Goal: Communication & Community: Answer question/provide support

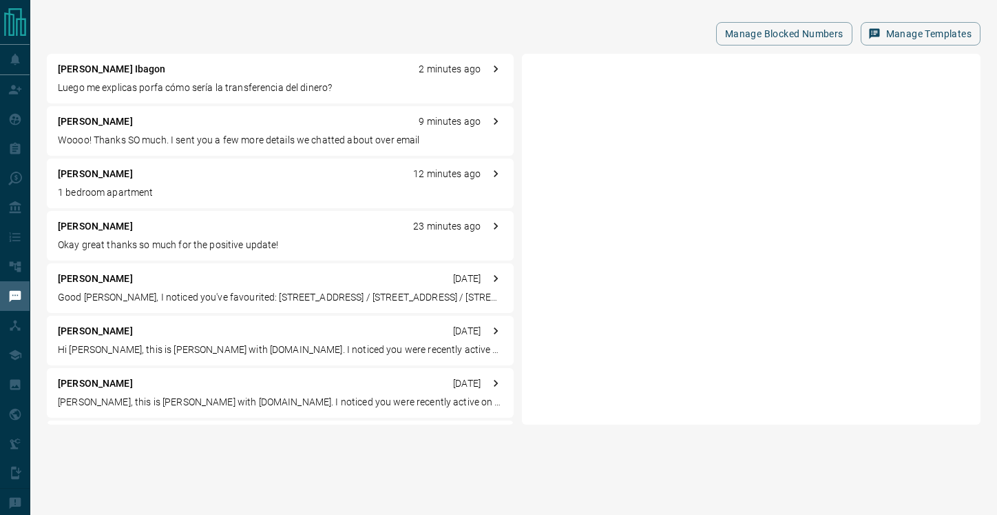
click at [200, 129] on div "[PERSON_NAME] 9 minutes ago Woooo! Thanks SO much. I sent you a few more detail…" at bounding box center [280, 131] width 467 height 50
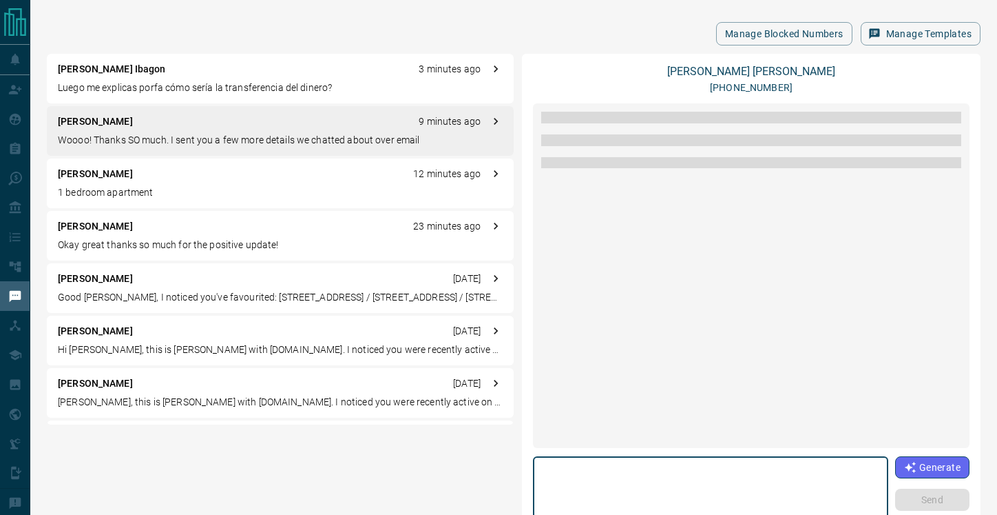
scroll to position [1489, 0]
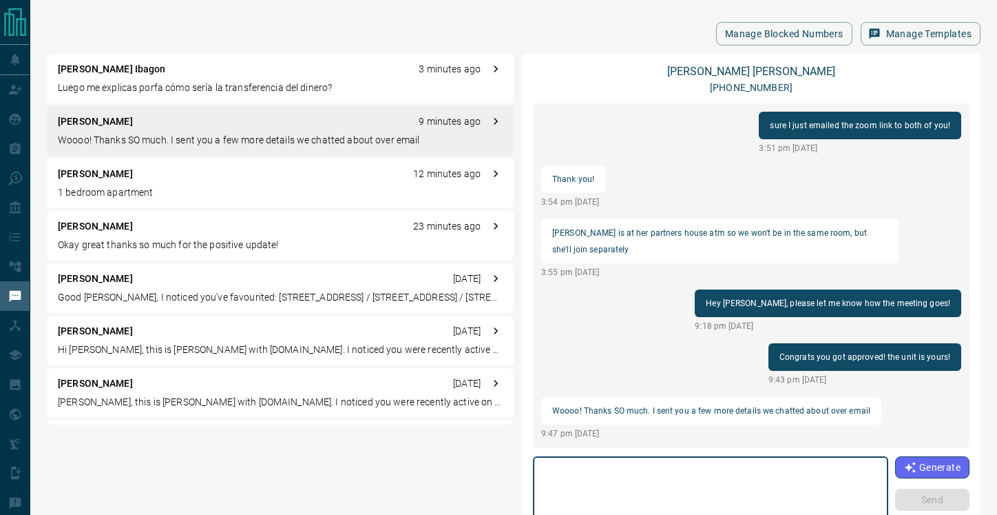
click at [625, 475] on textarea at bounding box center [711, 491] width 336 height 59
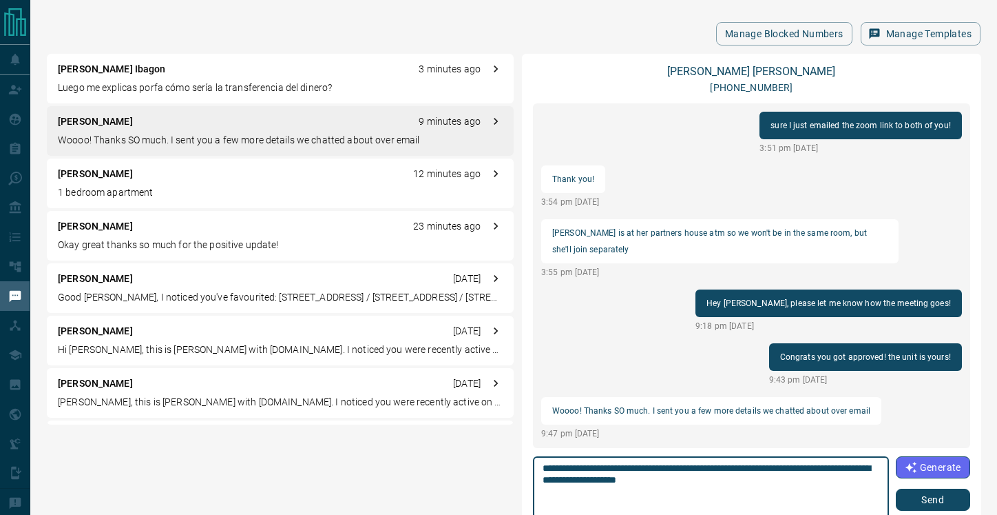
type textarea "**********"
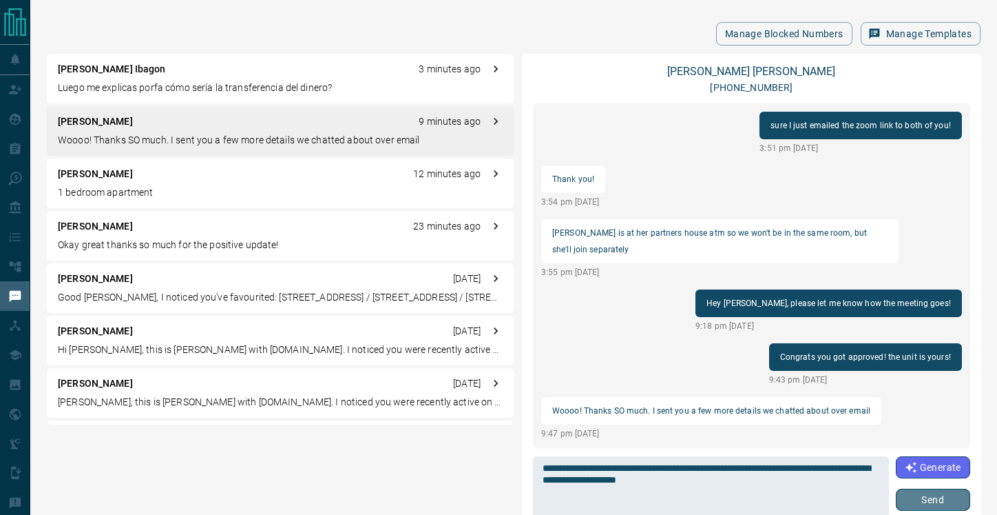
click at [946, 496] on button "Send" at bounding box center [933, 499] width 74 height 22
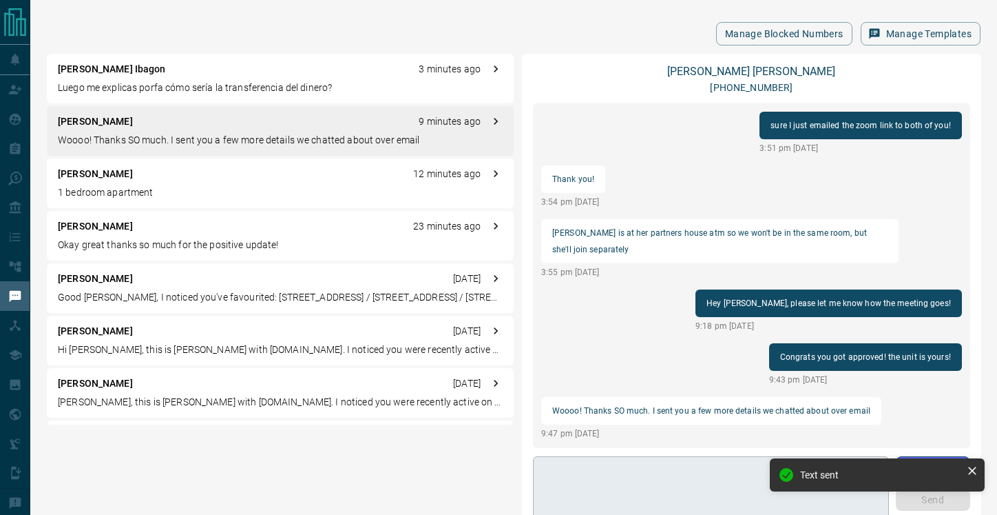
scroll to position [1506, 0]
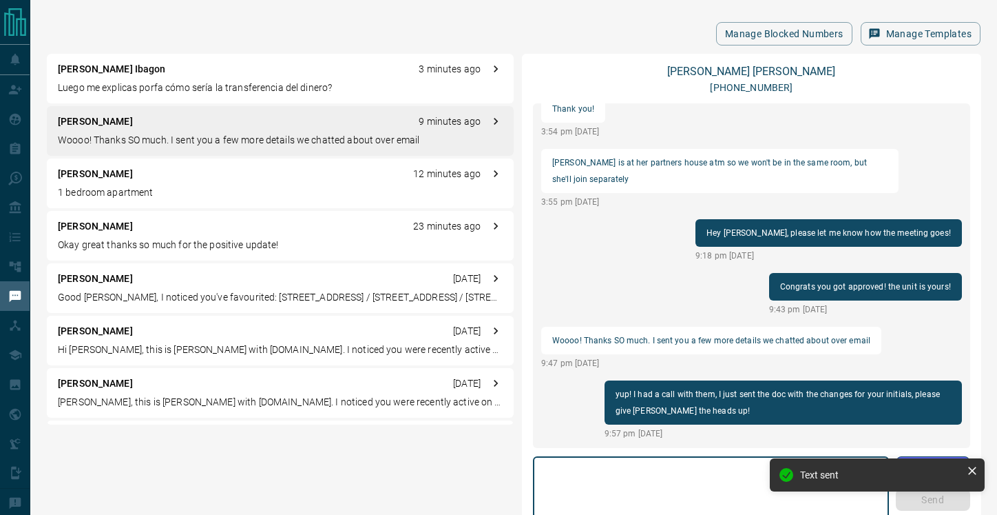
click at [666, 474] on textarea at bounding box center [711, 491] width 337 height 59
type textarea "*"
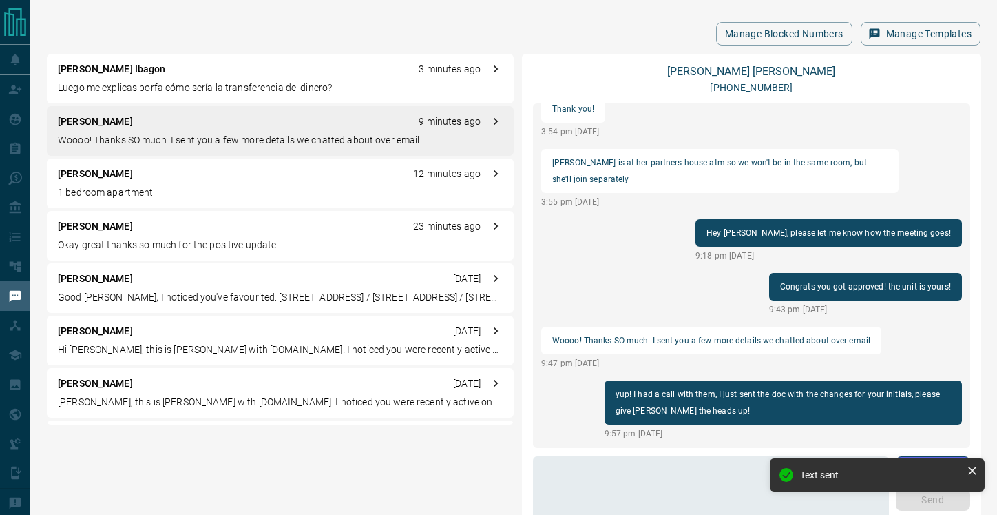
click at [196, 85] on p "Luego me explicas porfa cómo sería la transferencia del dinero?" at bounding box center [280, 88] width 445 height 14
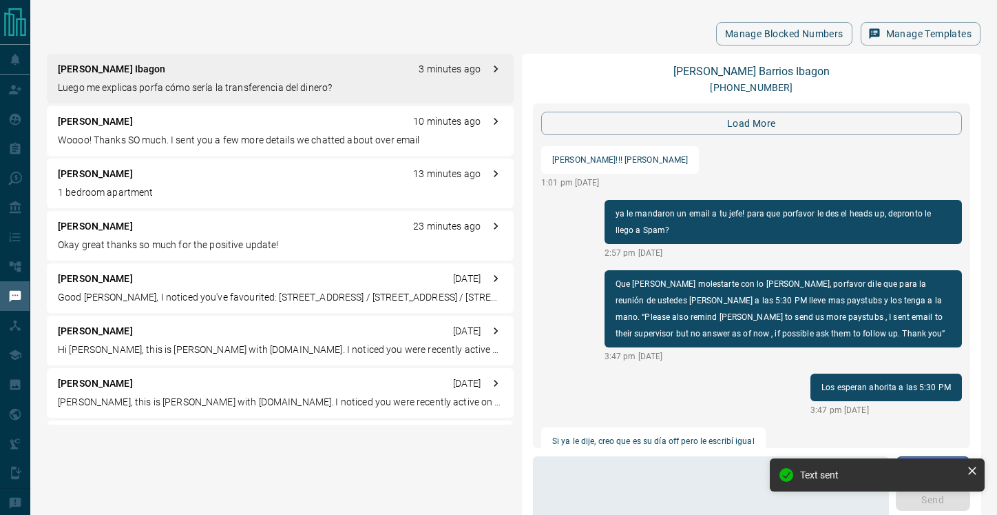
scroll to position [1456, 0]
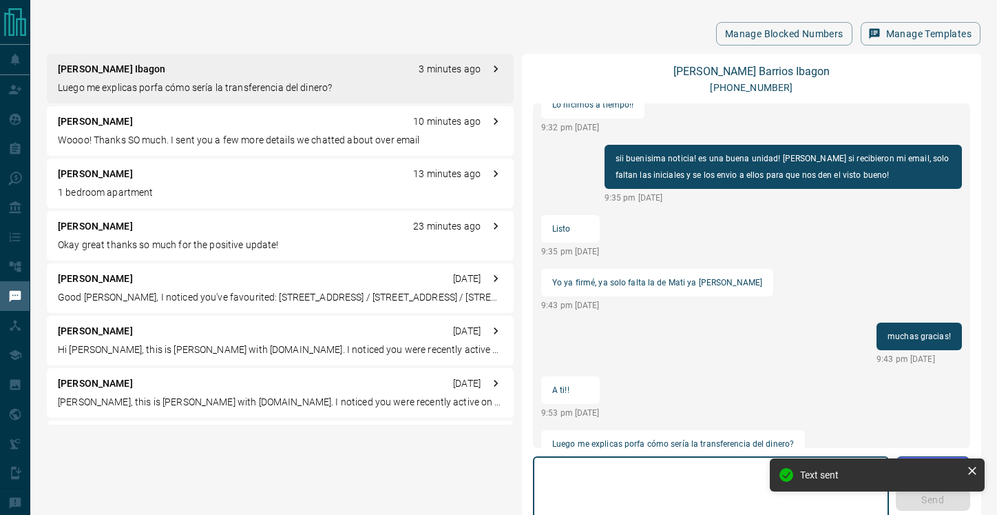
click at [670, 489] on textarea at bounding box center [711, 491] width 337 height 59
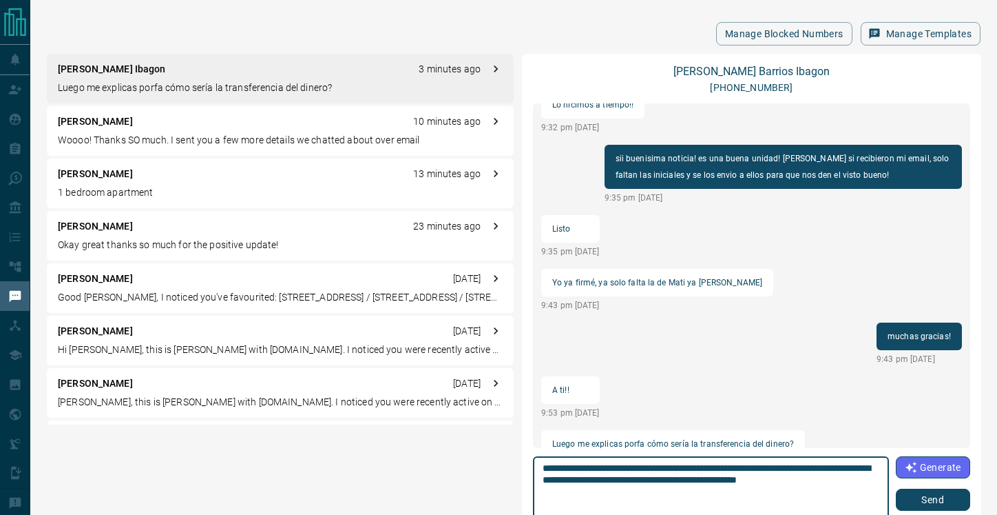
type textarea "**********"
click at [947, 501] on button "Send" at bounding box center [933, 499] width 74 height 22
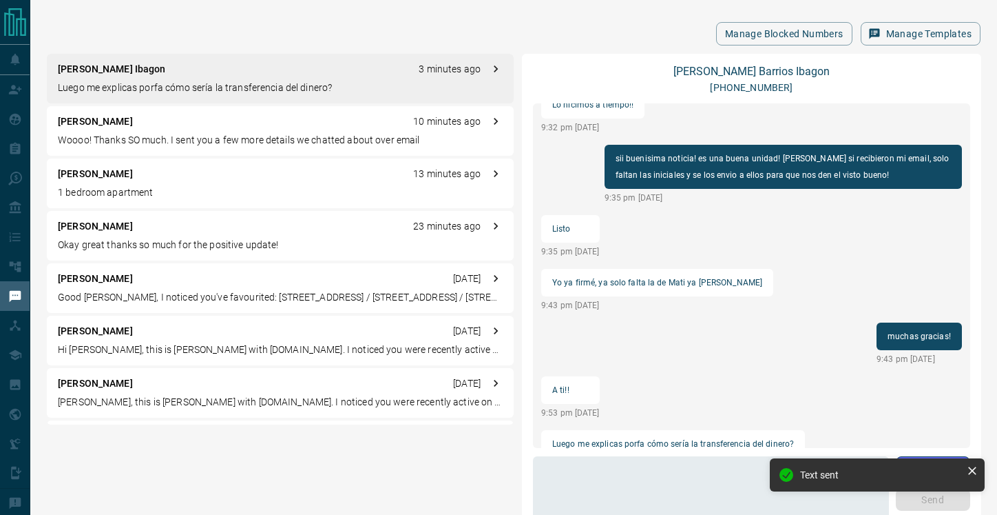
scroll to position [1473, 0]
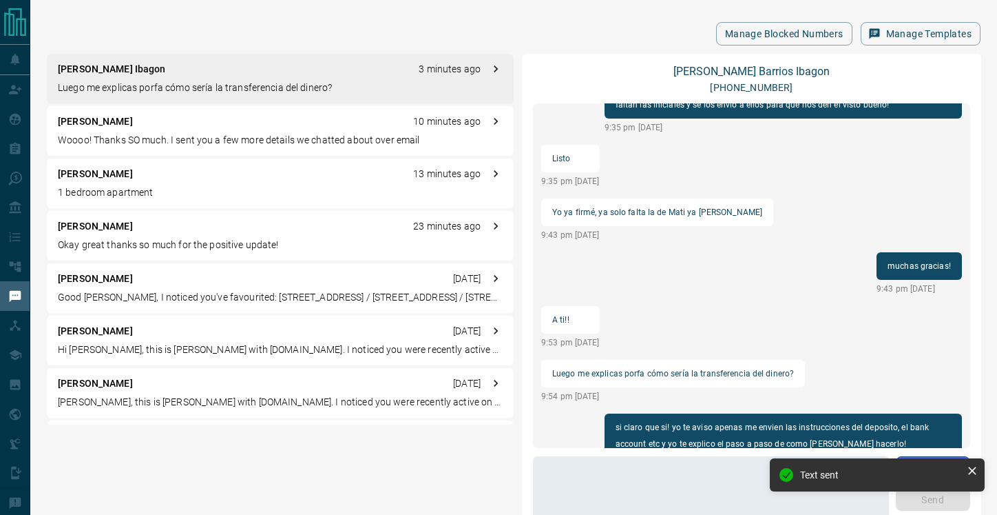
click at [139, 124] on div "[PERSON_NAME] 10 minutes ago" at bounding box center [280, 121] width 445 height 14
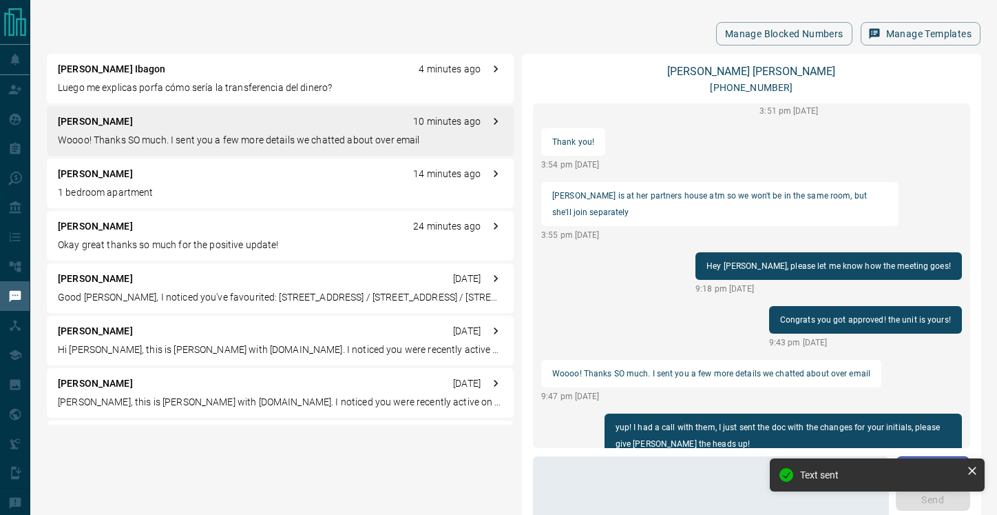
scroll to position [1506, 0]
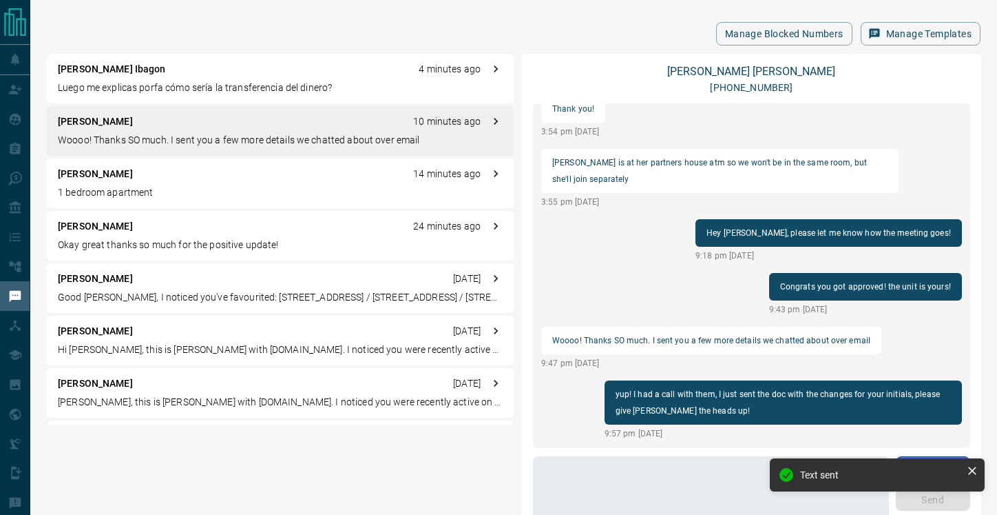
click at [136, 169] on div "[PERSON_NAME] 14 minutes ago" at bounding box center [280, 174] width 445 height 14
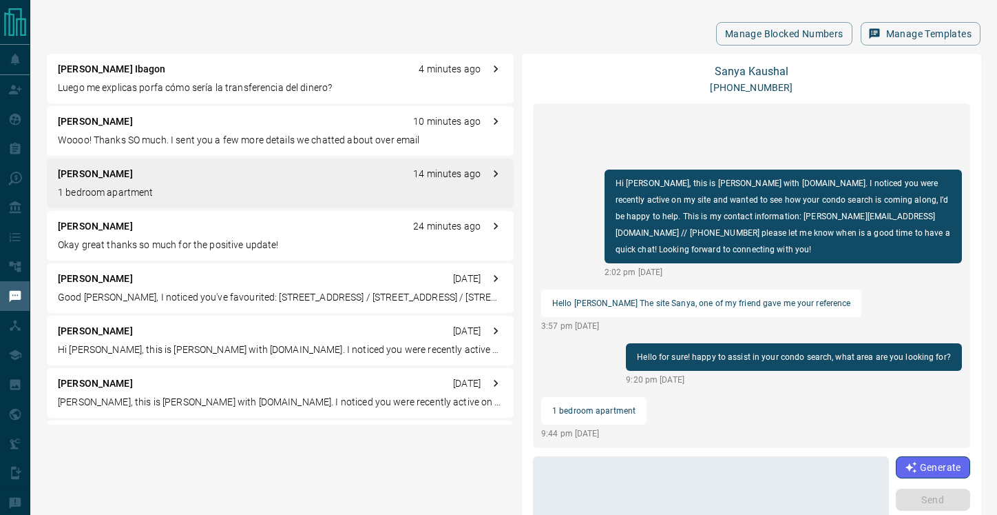
click at [145, 91] on p "Luego me explicas porfa cómo sería la transferencia del dinero?" at bounding box center [280, 88] width 445 height 14
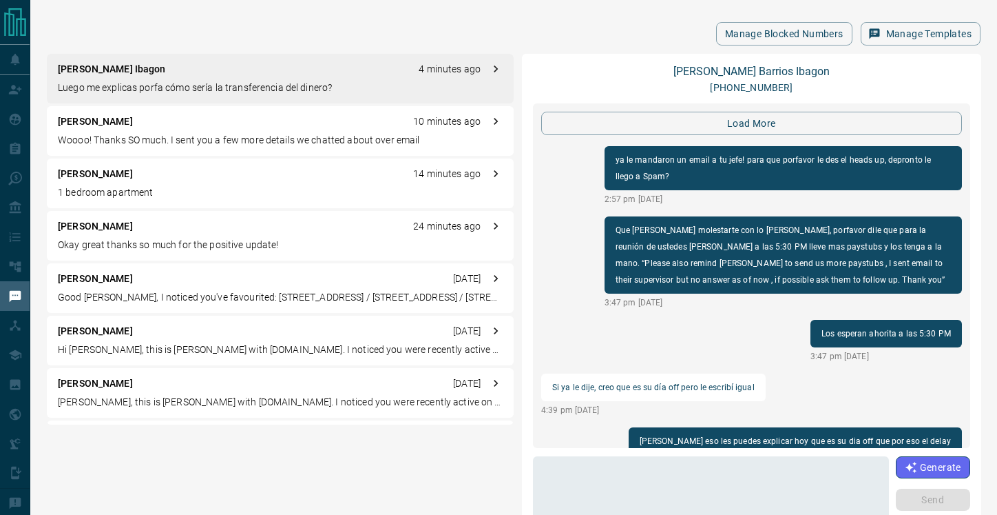
scroll to position [1473, 0]
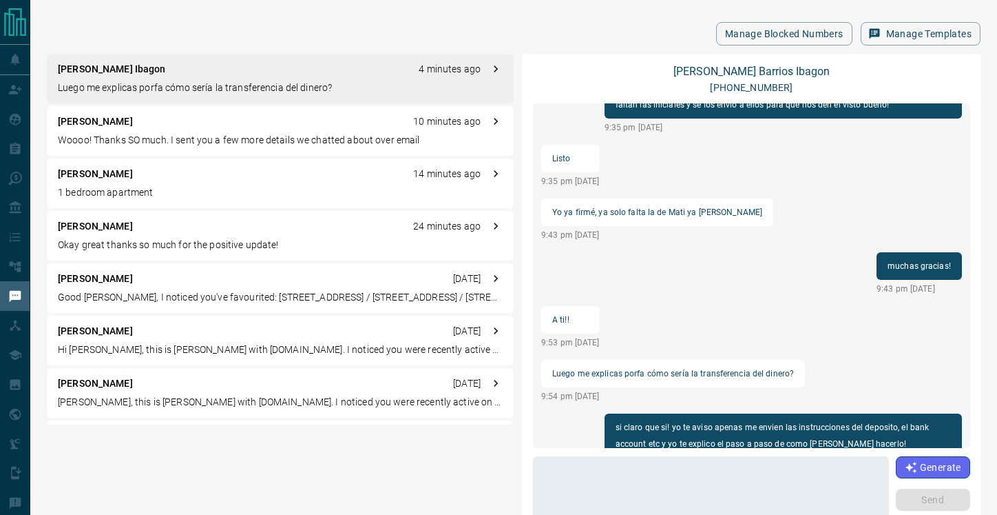
click at [176, 137] on p "Woooo! Thanks SO much. I sent you a few more details we chatted about over email" at bounding box center [280, 140] width 445 height 14
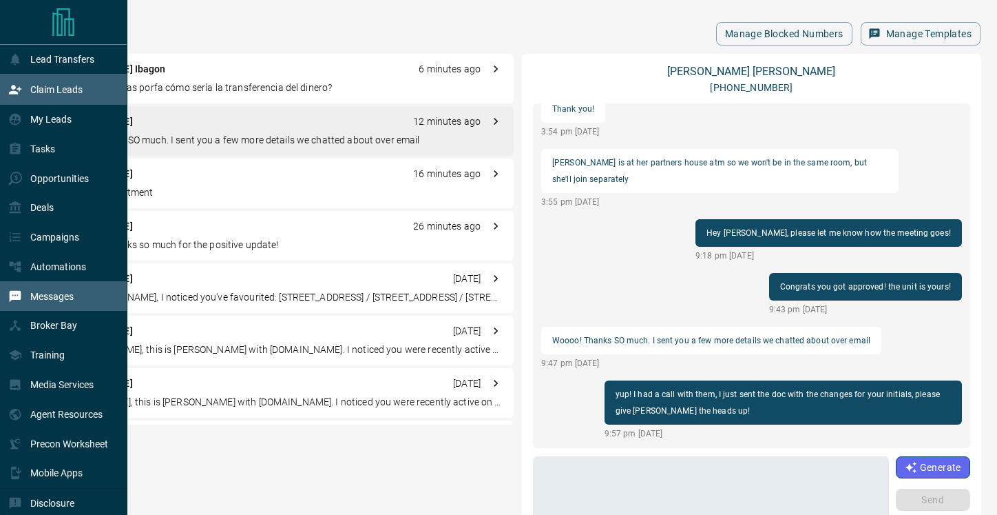
click at [22, 90] on div "Claim Leads" at bounding box center [45, 90] width 74 height 23
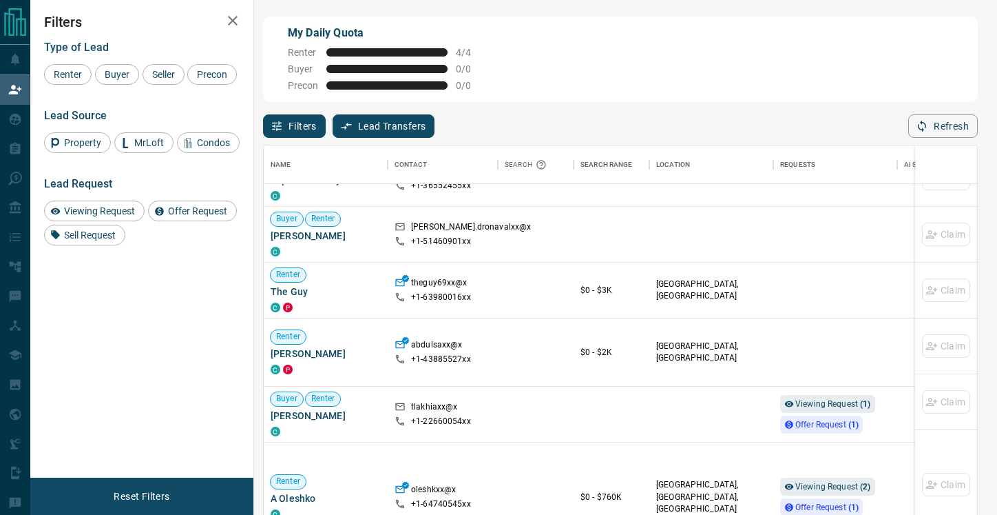
scroll to position [90, 0]
click at [824, 398] on span "Viewing Request ( 1 )" at bounding box center [834, 403] width 76 height 10
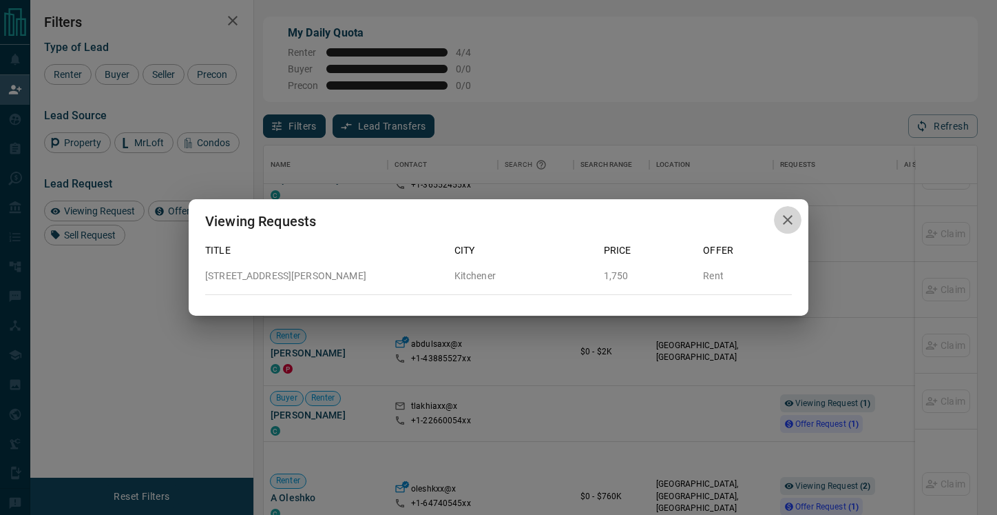
click at [787, 217] on icon "button" at bounding box center [788, 219] width 17 height 17
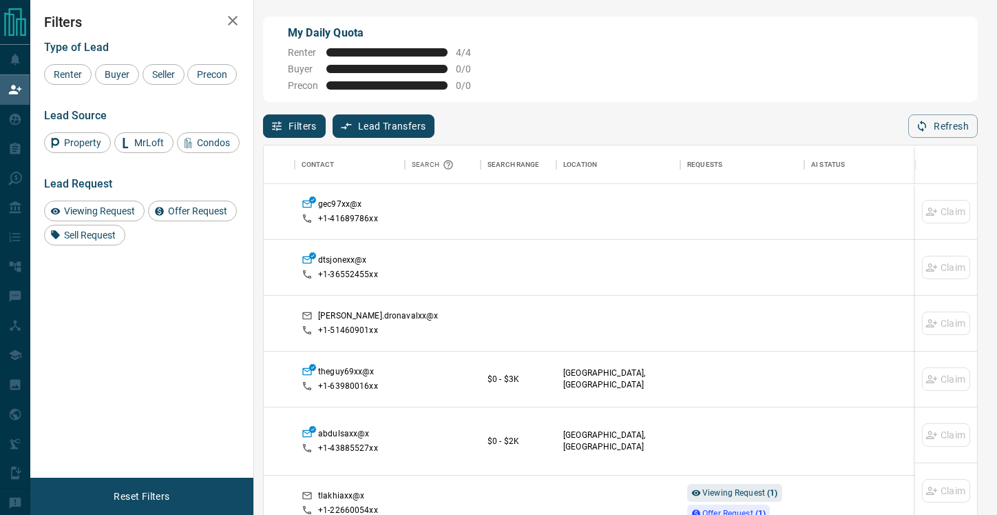
scroll to position [0, 0]
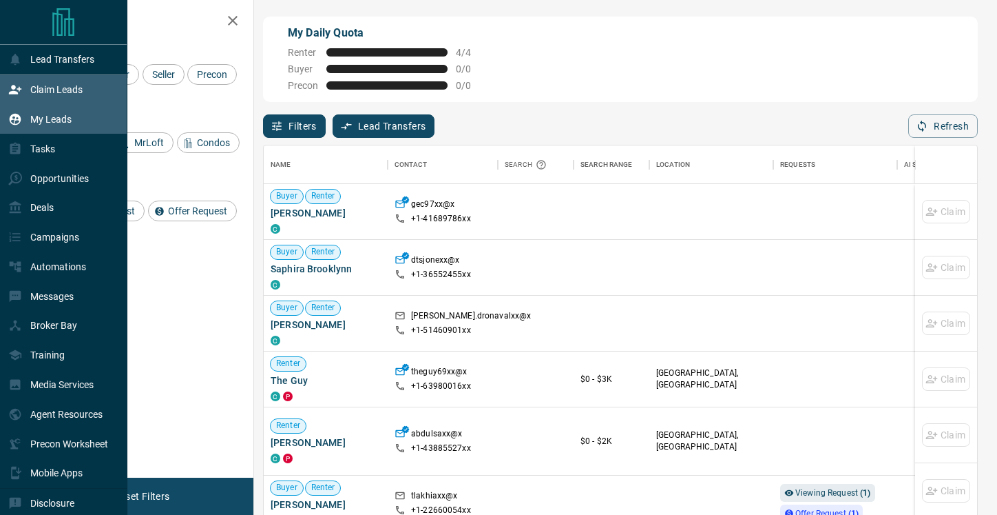
click at [34, 122] on p "My Leads" at bounding box center [50, 119] width 41 height 11
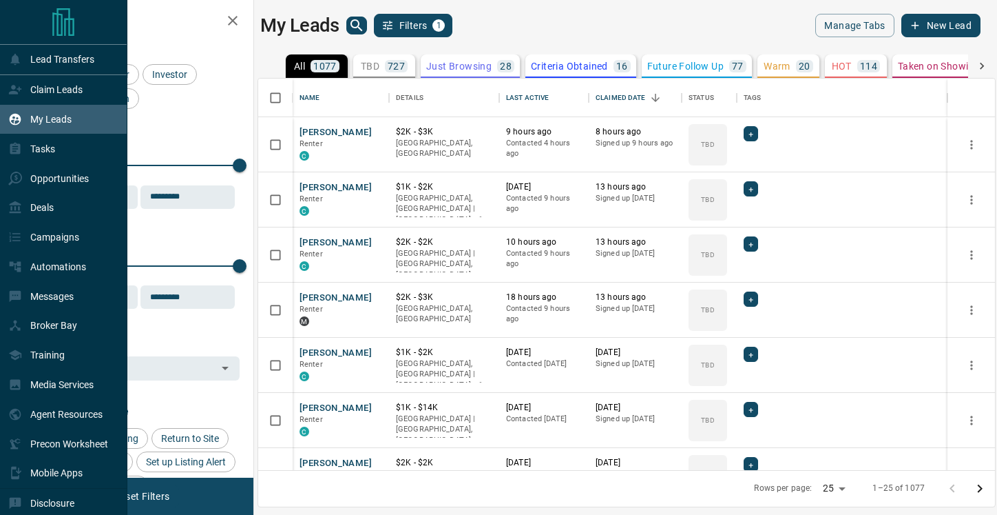
scroll to position [391, 737]
click at [52, 169] on div "Opportunities" at bounding box center [48, 178] width 81 height 23
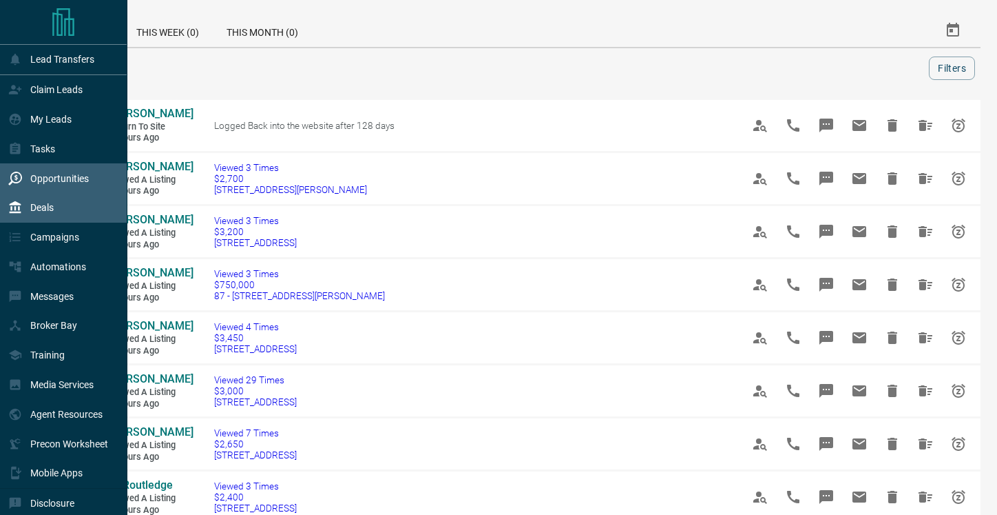
click at [60, 212] on div "Deals" at bounding box center [63, 208] width 127 height 30
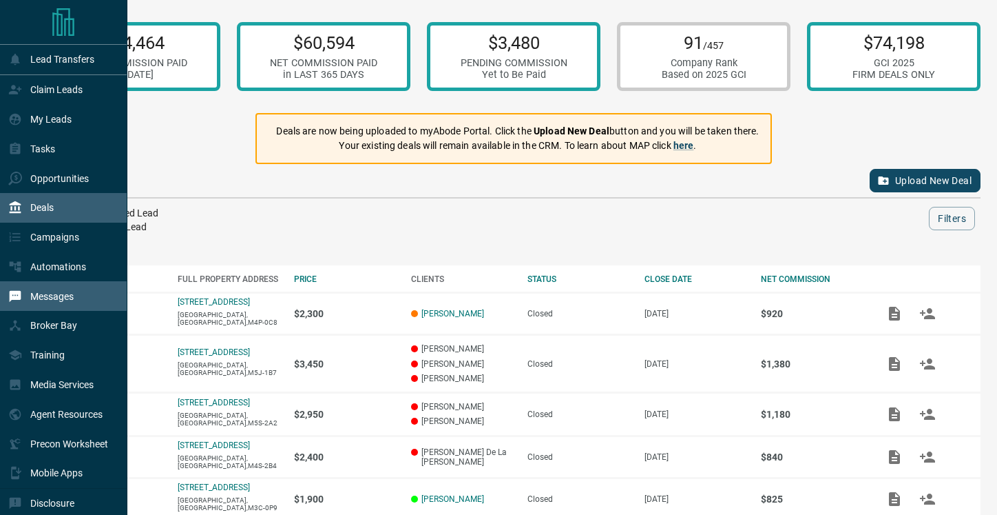
click at [53, 298] on p "Messages" at bounding box center [51, 296] width 43 height 11
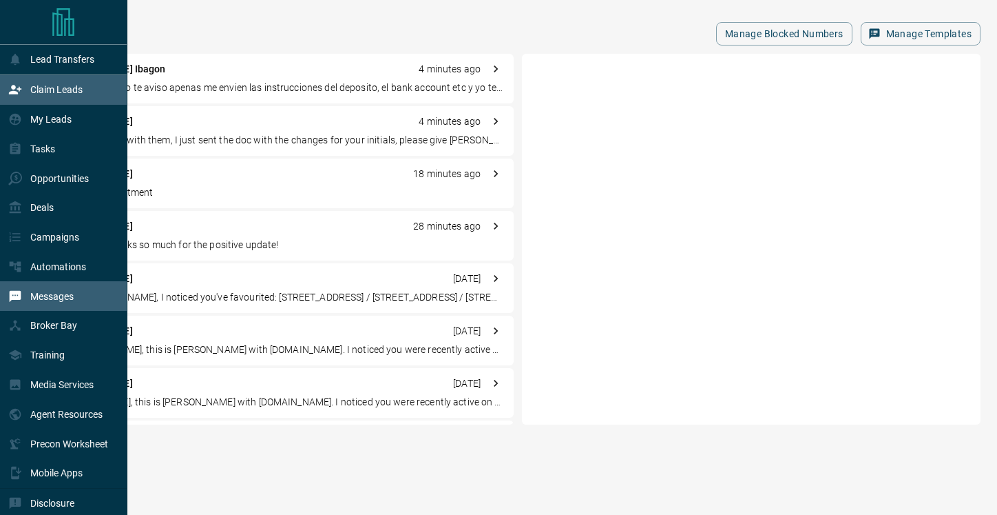
click at [52, 94] on p "Claim Leads" at bounding box center [56, 89] width 52 height 11
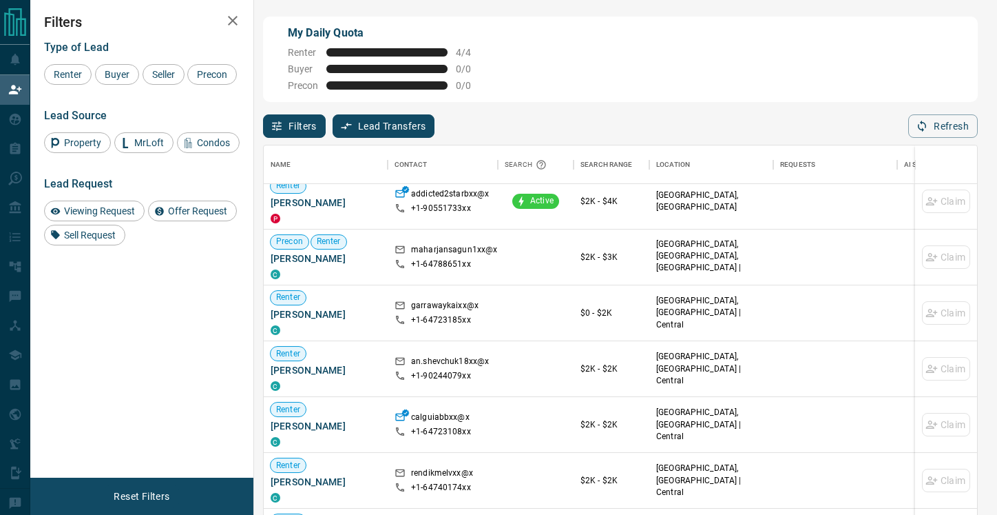
scroll to position [291, 0]
